Goal: Information Seeking & Learning: Learn about a topic

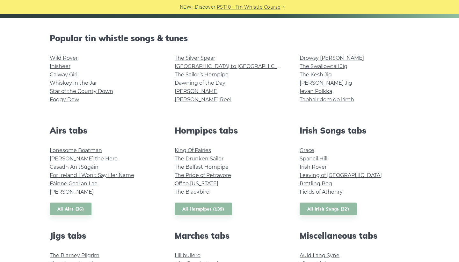
scroll to position [139, 0]
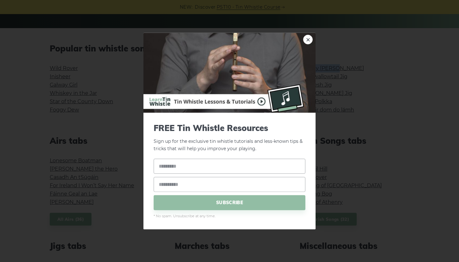
click at [303, 39] on img at bounding box center [230, 73] width 172 height 80
click at [311, 37] on link "×" at bounding box center [308, 40] width 10 height 10
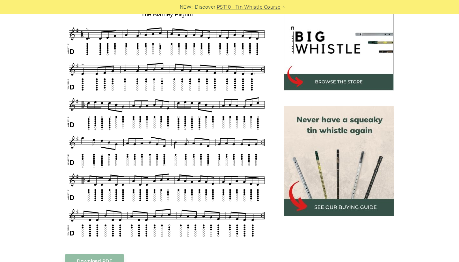
scroll to position [200, 0]
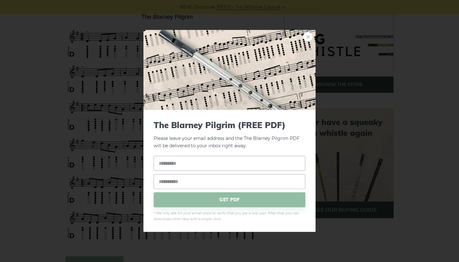
click at [308, 36] on link "×" at bounding box center [308, 37] width 10 height 10
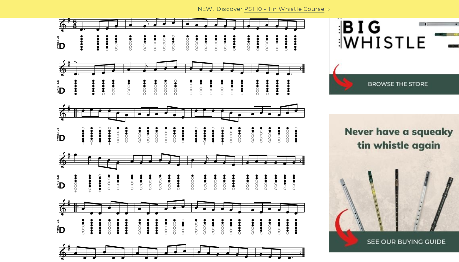
scroll to position [216, 0]
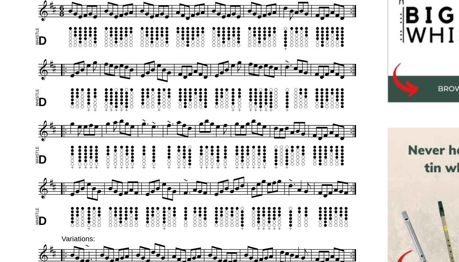
scroll to position [132, 0]
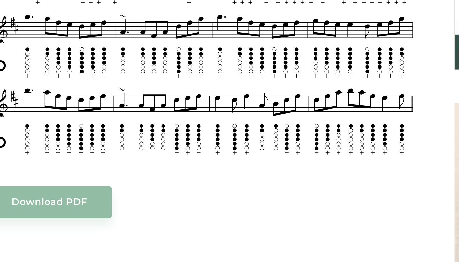
scroll to position [121, 0]
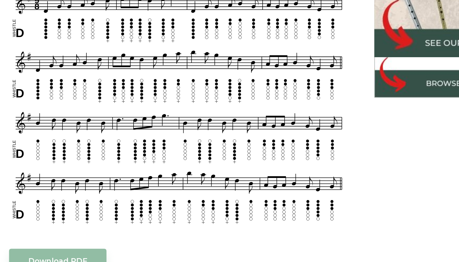
scroll to position [176, 0]
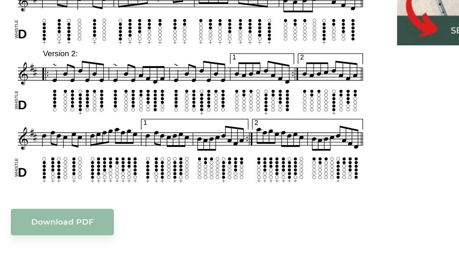
scroll to position [201, 0]
